Goal: Entertainment & Leisure: Consume media (video, audio)

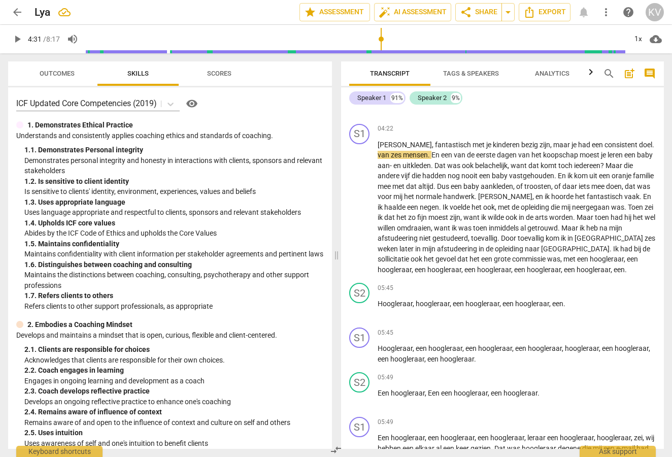
scroll to position [758, 0]
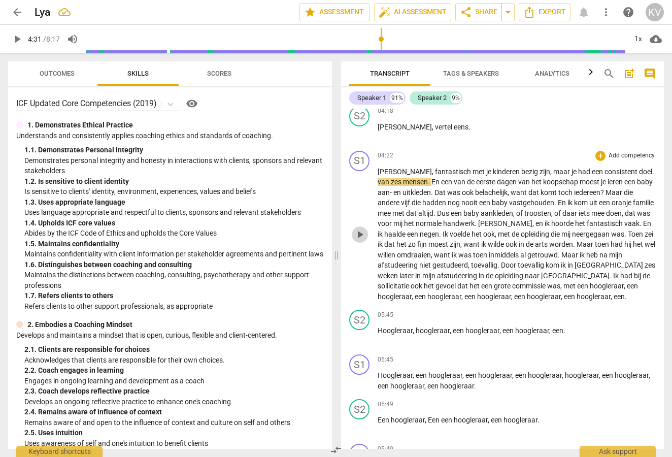
click at [359, 228] on span "play_arrow" at bounding box center [360, 234] width 12 height 12
click at [358, 228] on span "pause" at bounding box center [360, 234] width 12 height 12
click at [358, 228] on span "play_arrow" at bounding box center [360, 234] width 12 height 12
click at [360, 228] on span "pause" at bounding box center [360, 234] width 12 height 12
click at [358, 228] on span "play_arrow" at bounding box center [360, 234] width 12 height 12
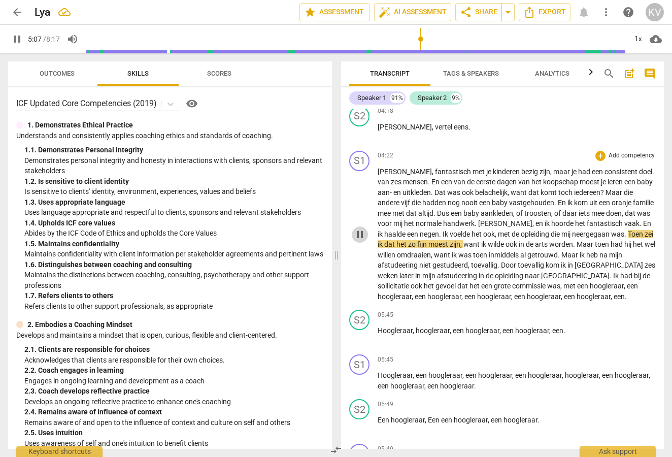
click at [358, 228] on span "pause" at bounding box center [360, 234] width 12 height 12
click at [359, 228] on span "play_arrow" at bounding box center [360, 234] width 12 height 12
click at [360, 228] on span "pause" at bounding box center [360, 234] width 12 height 12
click at [360, 228] on span "play_arrow" at bounding box center [360, 234] width 12 height 12
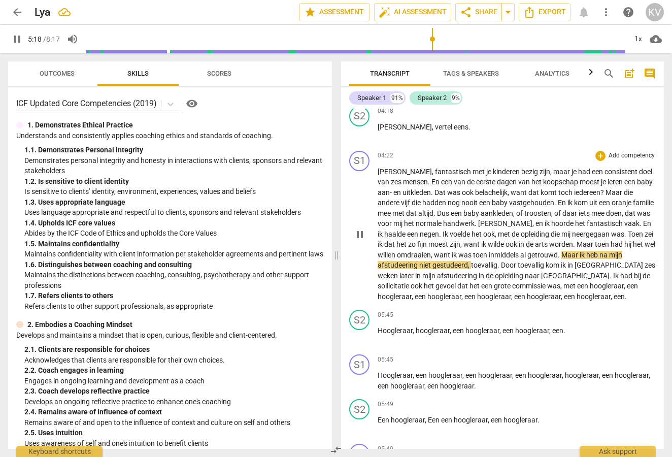
click at [360, 228] on span "pause" at bounding box center [360, 234] width 12 height 12
click at [359, 228] on span "play_arrow" at bounding box center [360, 234] width 12 height 12
click at [359, 228] on span "pause" at bounding box center [360, 234] width 12 height 12
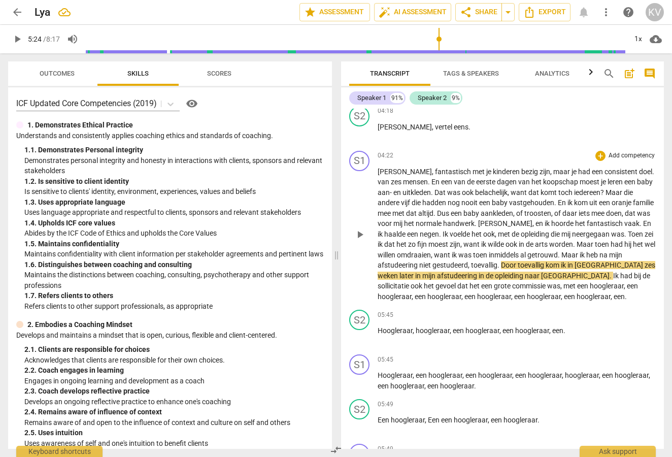
click at [358, 228] on span "play_arrow" at bounding box center [360, 234] width 12 height 12
click at [358, 228] on span "pause" at bounding box center [360, 234] width 12 height 12
click at [360, 228] on span "play_arrow" at bounding box center [360, 234] width 12 height 12
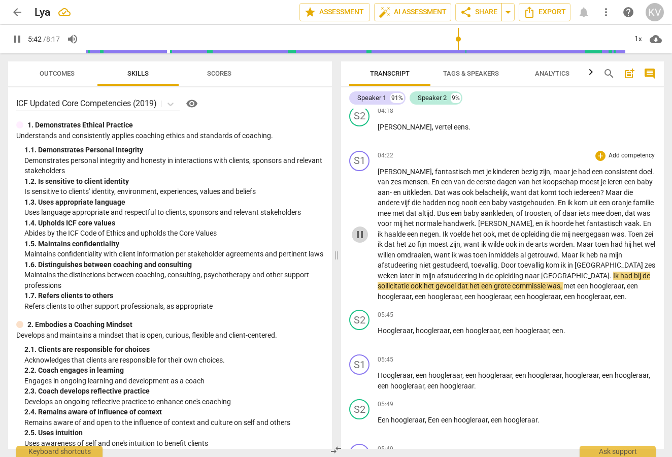
click at [357, 228] on span "pause" at bounding box center [360, 234] width 12 height 12
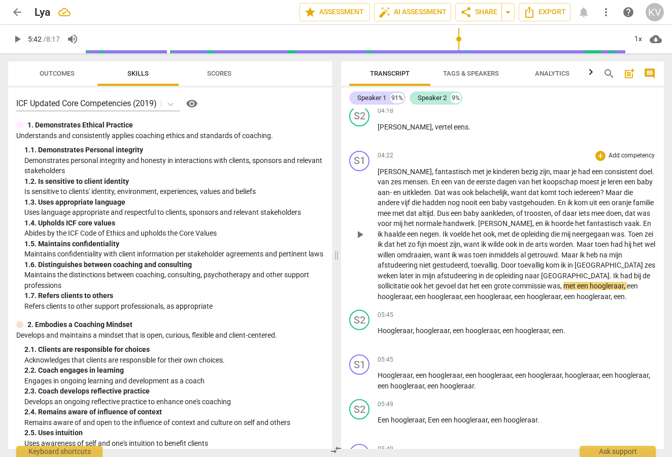
click at [360, 228] on span "play_arrow" at bounding box center [360, 234] width 12 height 12
click at [360, 228] on span "pause" at bounding box center [360, 234] width 12 height 12
click at [361, 330] on span "play_arrow" at bounding box center [360, 336] width 12 height 12
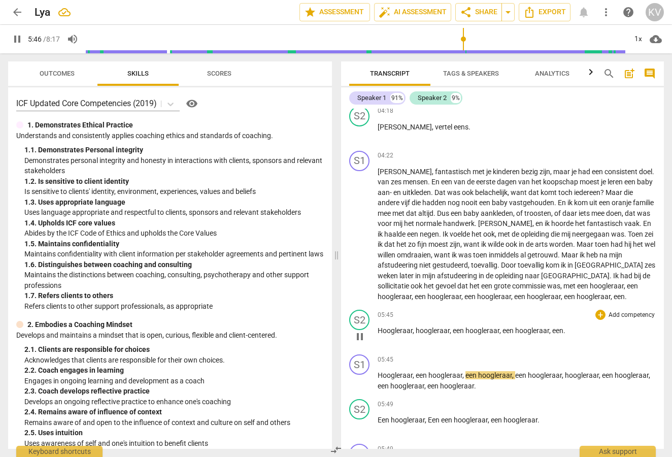
scroll to position [758, 0]
click at [360, 374] on span "pause" at bounding box center [360, 380] width 12 height 12
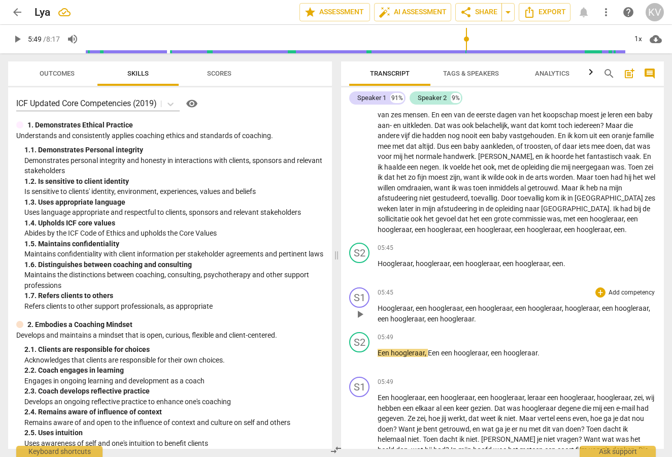
scroll to position [890, 0]
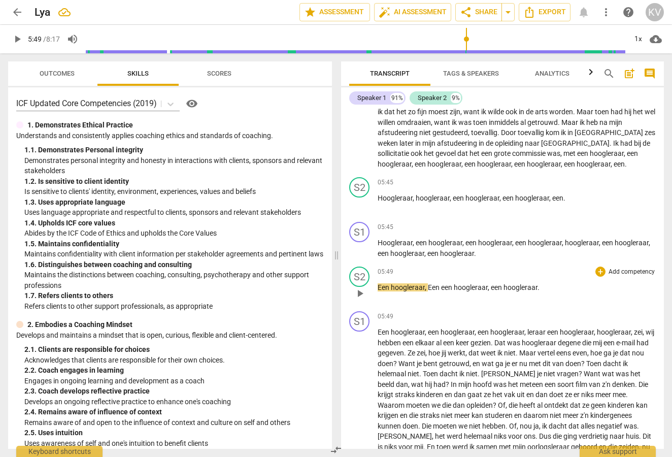
click at [360, 287] on span "play_arrow" at bounding box center [360, 293] width 12 height 12
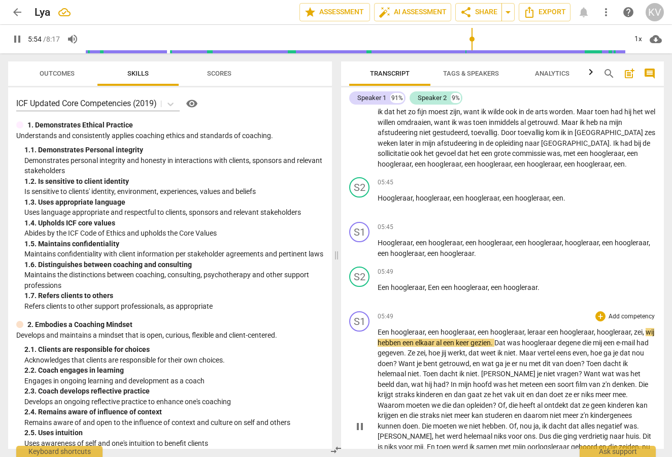
click at [355, 331] on div "play_arrow pause" at bounding box center [365, 426] width 26 height 190
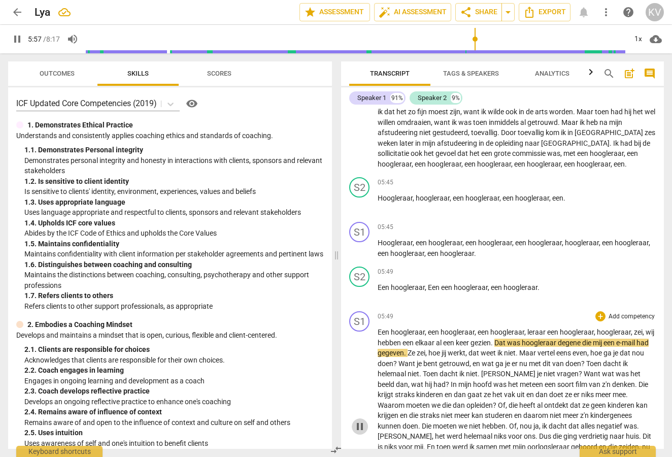
click at [357, 420] on span "pause" at bounding box center [360, 426] width 12 height 12
click at [358, 420] on span "play_arrow" at bounding box center [360, 426] width 12 height 12
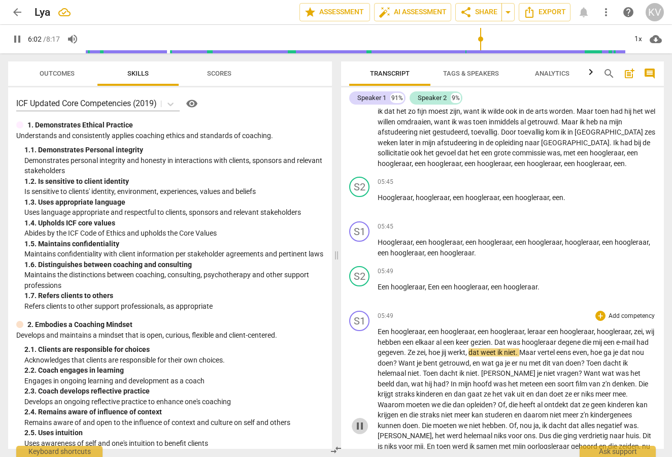
click at [361, 420] on span "pause" at bounding box center [360, 426] width 12 height 12
click at [359, 420] on span "play_arrow" at bounding box center [360, 426] width 12 height 12
click at [358, 420] on span "pause" at bounding box center [360, 426] width 12 height 12
type input "368"
